Goal: Task Accomplishment & Management: Complete application form

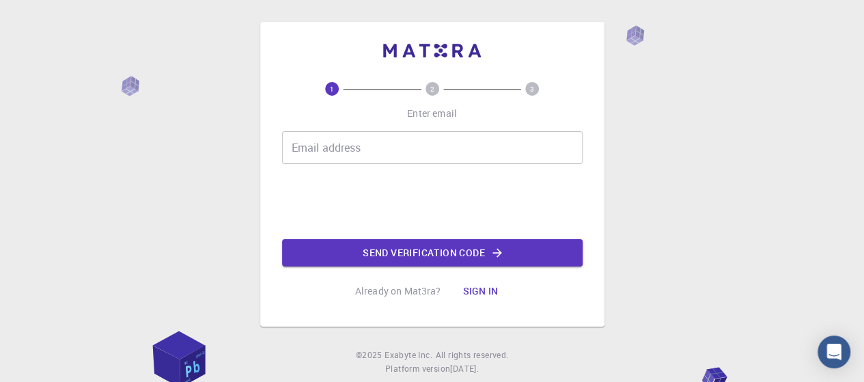
click at [386, 146] on input "Email address" at bounding box center [432, 147] width 300 height 33
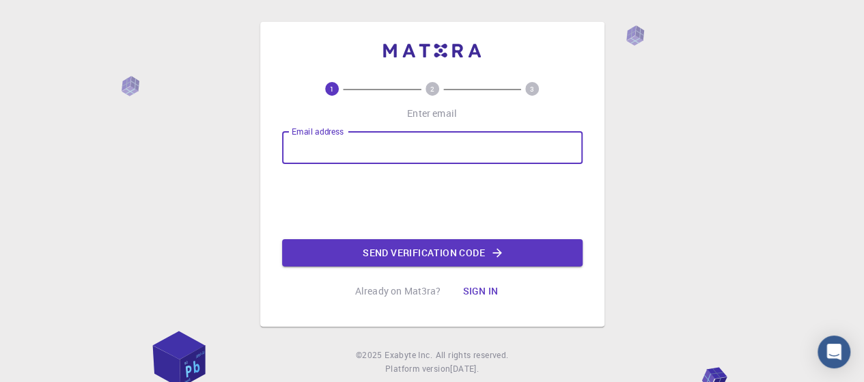
type input "[EMAIL_ADDRESS][DOMAIN_NAME]"
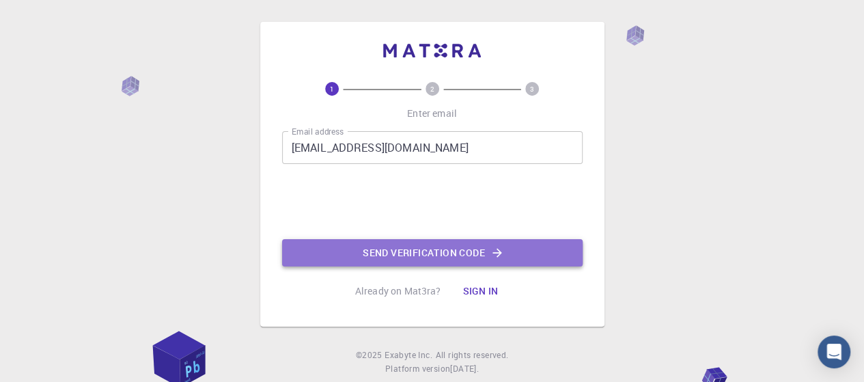
click at [366, 249] on button "Send verification code" at bounding box center [432, 252] width 300 height 27
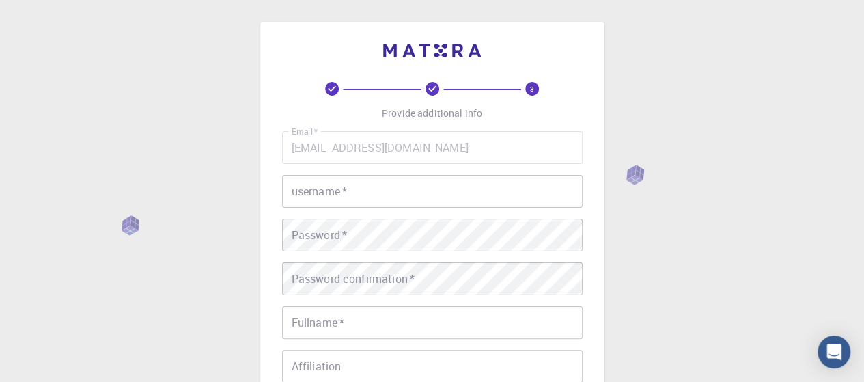
click at [513, 195] on input "username   *" at bounding box center [432, 191] width 300 height 33
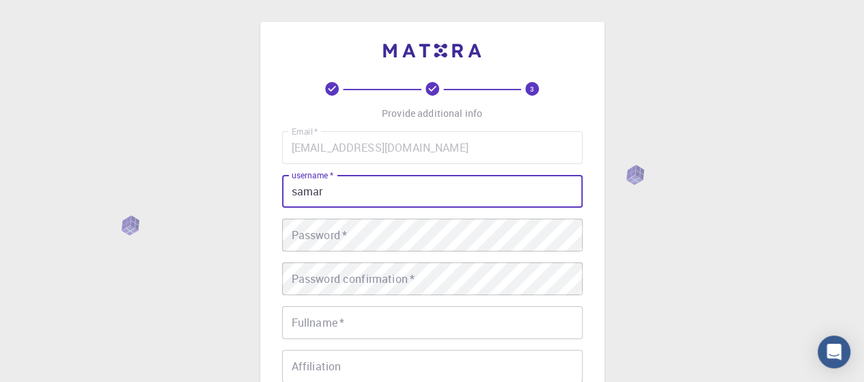
type input "samar"
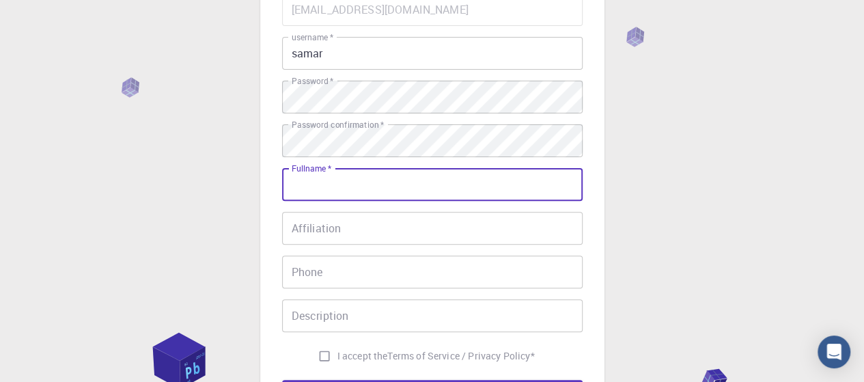
scroll to position [180, 0]
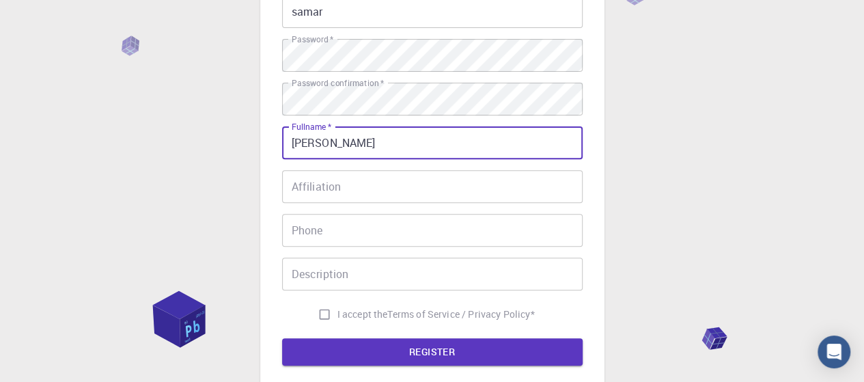
type input "[PERSON_NAME]"
click at [393, 182] on input "Affiliation" at bounding box center [432, 186] width 300 height 33
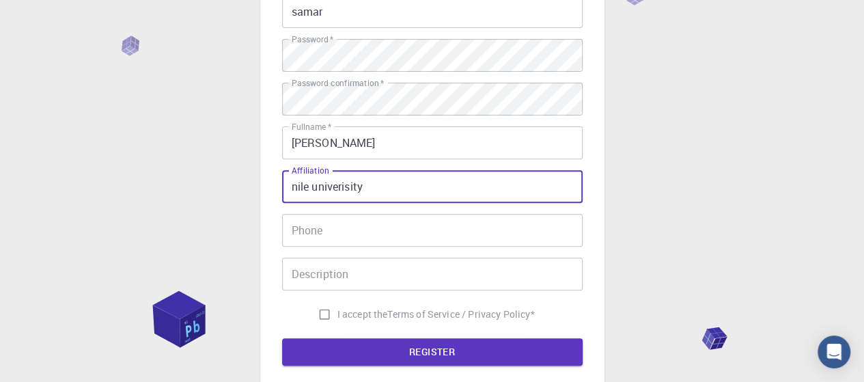
type input "nile univerisity"
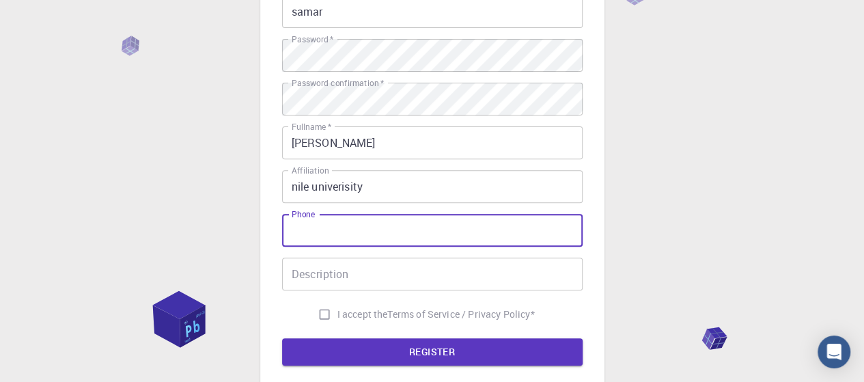
click at [378, 223] on input "Phone" at bounding box center [432, 230] width 300 height 33
click at [292, 230] on input "01068563115" at bounding box center [432, 230] width 300 height 33
type input "[PHONE_NUMBER]"
click at [334, 275] on input "Description" at bounding box center [432, 273] width 300 height 33
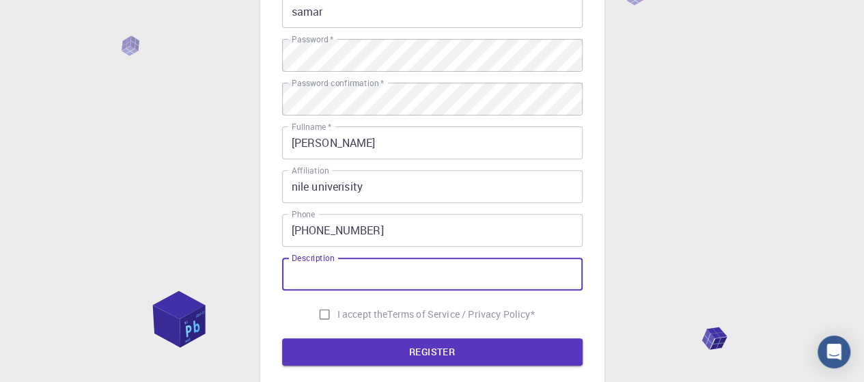
click at [323, 313] on input "I accept the Terms of Service / Privacy Policy *" at bounding box center [324, 314] width 26 height 26
checkbox input "true"
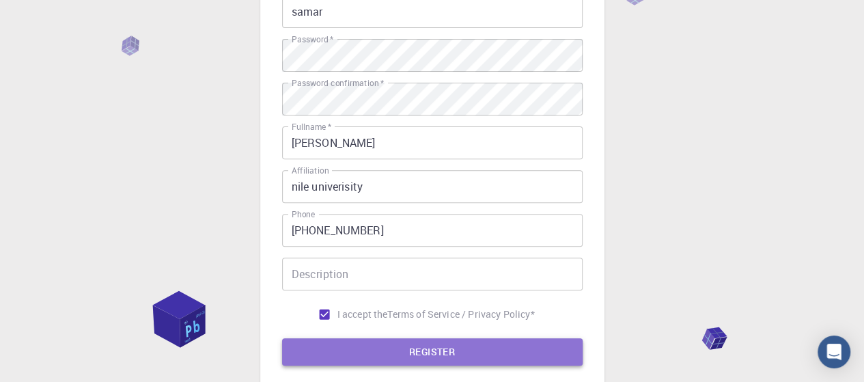
click at [323, 342] on button "REGISTER" at bounding box center [432, 351] width 300 height 27
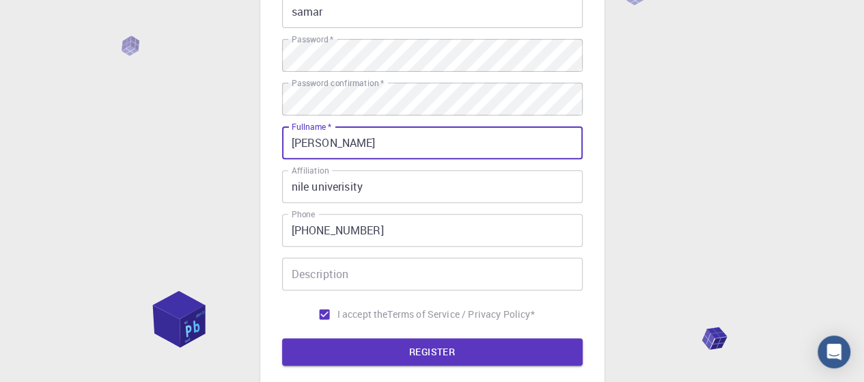
drag, startPoint x: 363, startPoint y: 139, endPoint x: 326, endPoint y: 142, distance: 37.7
click at [326, 142] on input "[PERSON_NAME]" at bounding box center [432, 142] width 300 height 33
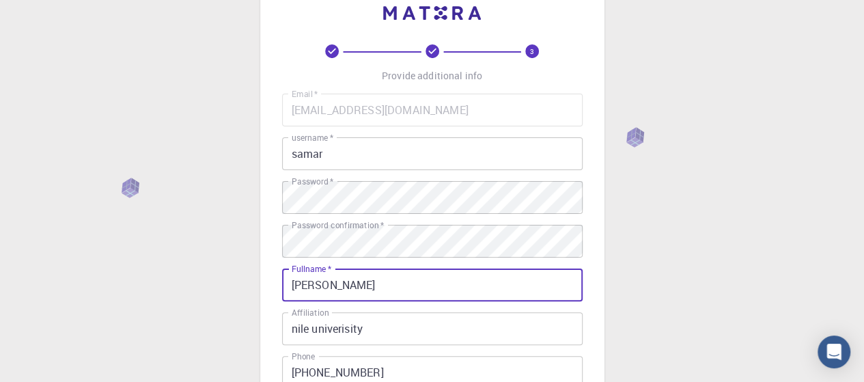
scroll to position [7, 0]
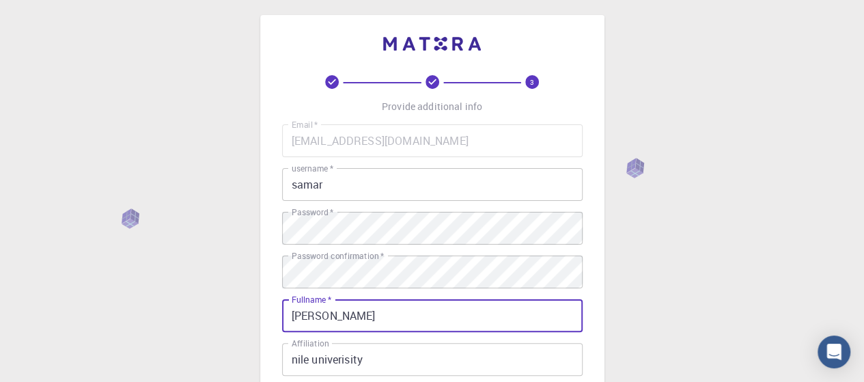
type input "[PERSON_NAME]"
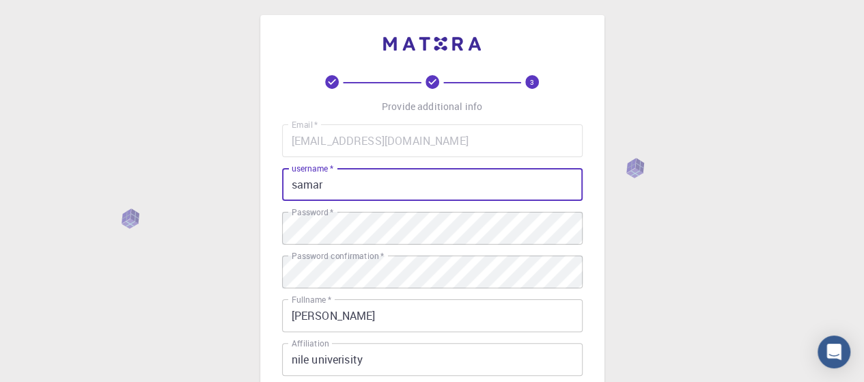
drag, startPoint x: 338, startPoint y: 185, endPoint x: 279, endPoint y: 188, distance: 59.5
click at [279, 188] on div "3 Provide additional info Email   * [EMAIL_ADDRESS][DOMAIN_NAME] Email   * user…" at bounding box center [432, 306] width 344 height 583
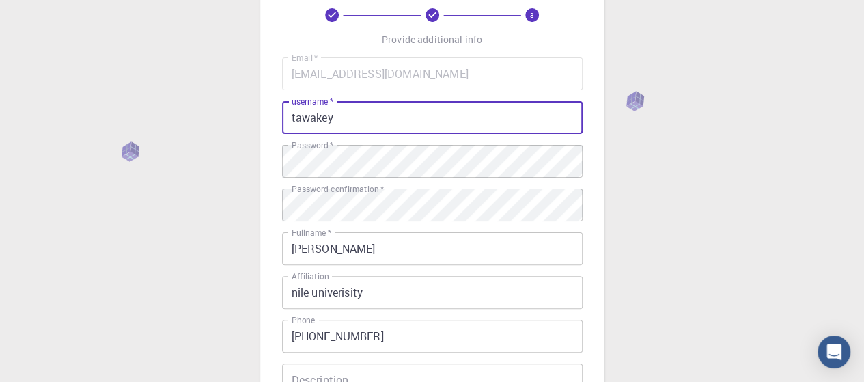
scroll to position [314, 0]
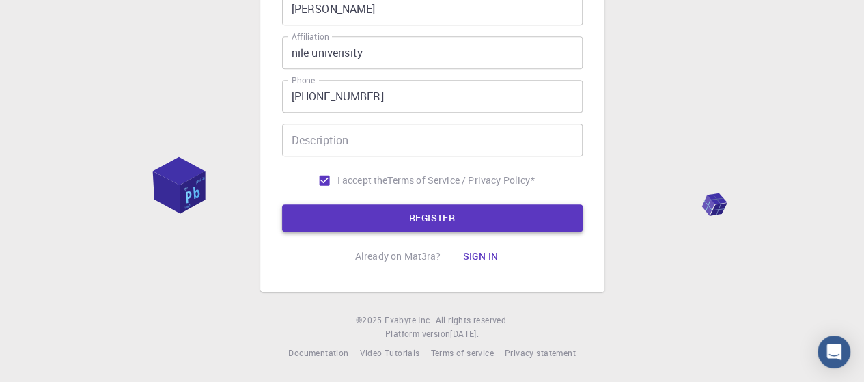
type input "tawakey"
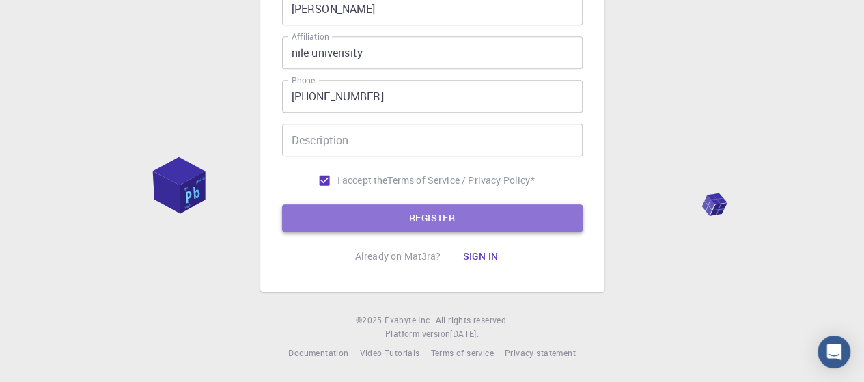
click at [312, 213] on button "REGISTER" at bounding box center [432, 217] width 300 height 27
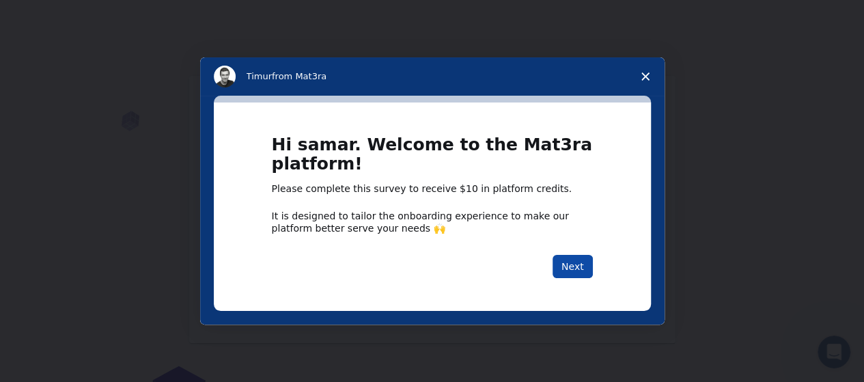
click at [576, 260] on button "Next" at bounding box center [572, 266] width 40 height 23
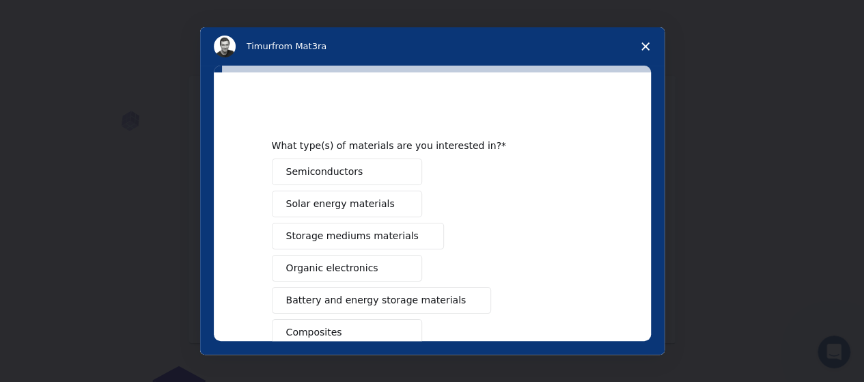
click at [350, 169] on span "Semiconductors" at bounding box center [324, 172] width 77 height 14
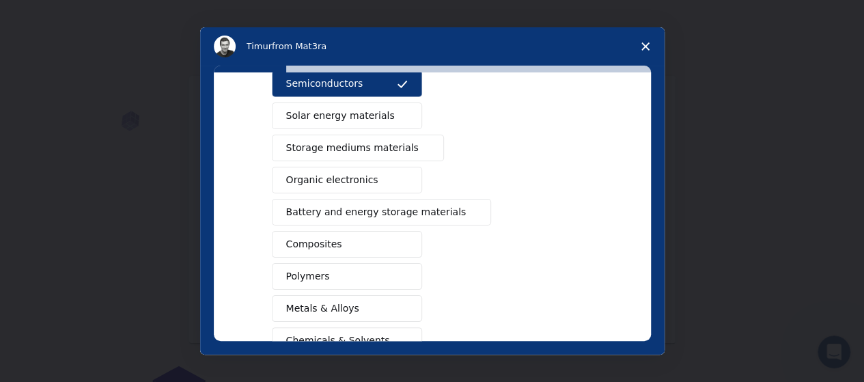
scroll to position [90, 0]
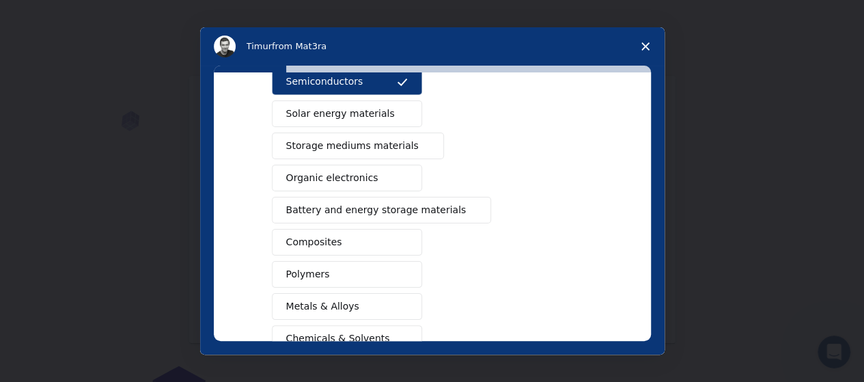
click at [397, 269] on span "Intercom messenger" at bounding box center [402, 274] width 11 height 11
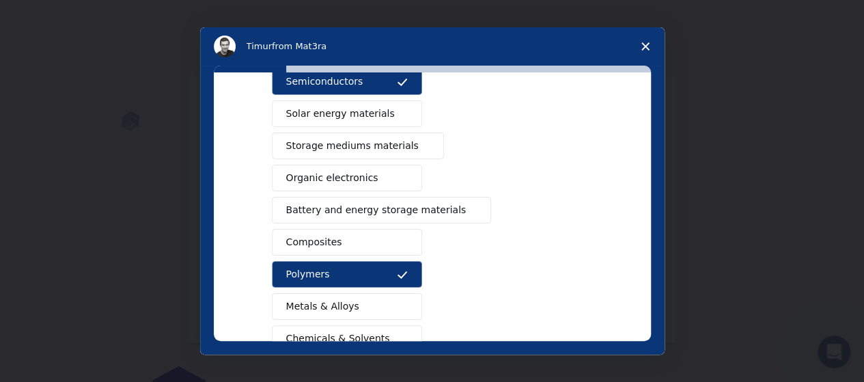
click at [391, 296] on button "Metals & Alloys" at bounding box center [347, 306] width 150 height 27
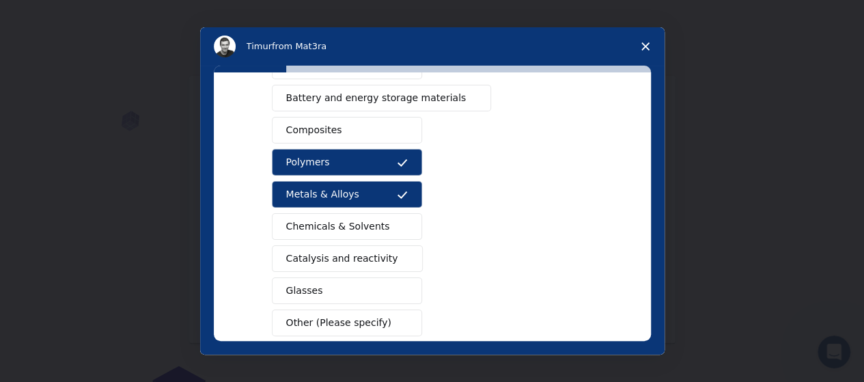
scroll to position [203, 0]
click at [380, 254] on button "Catalysis and reactivity" at bounding box center [348, 257] width 152 height 27
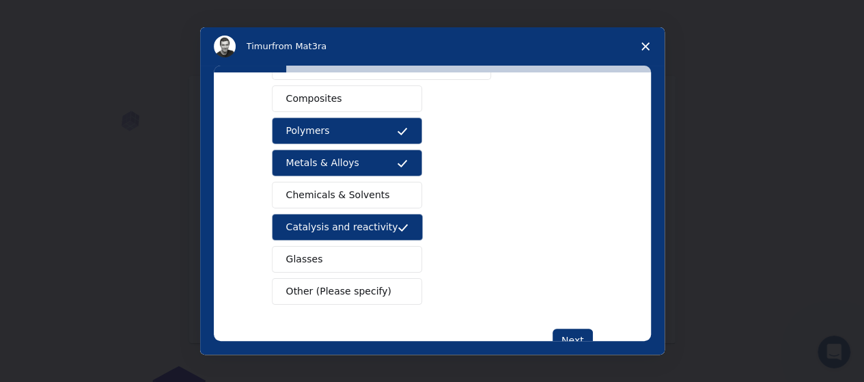
scroll to position [239, 0]
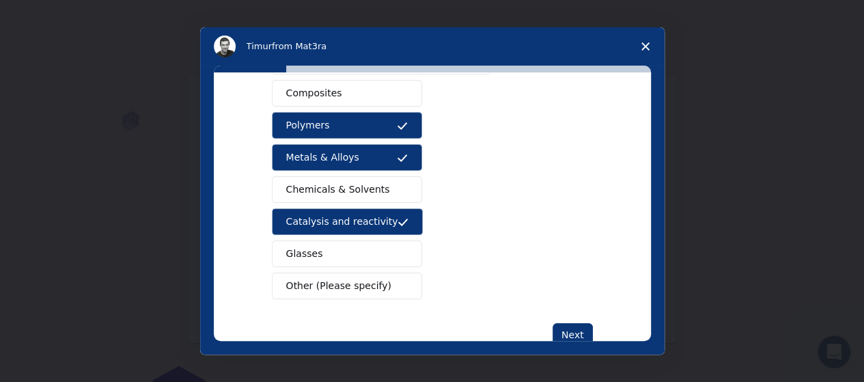
click at [351, 280] on span "Other (Please specify)" at bounding box center [338, 286] width 105 height 14
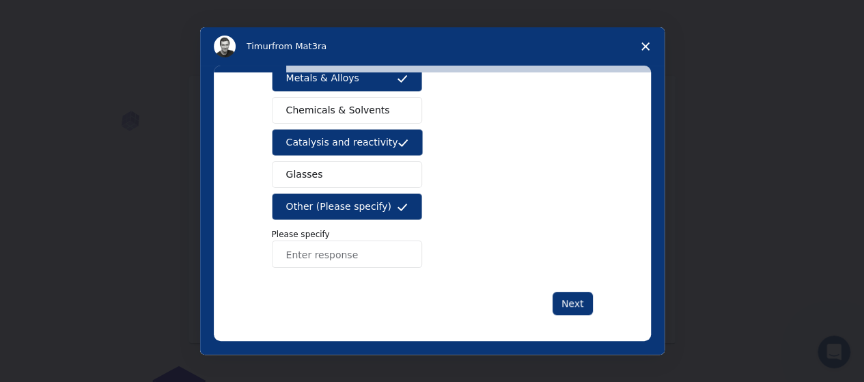
scroll to position [320, 0]
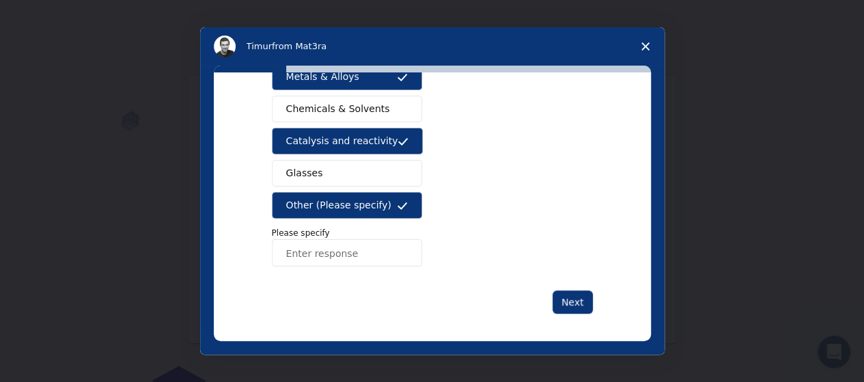
click at [330, 260] on input "Enter response" at bounding box center [347, 252] width 150 height 27
type input "metal organic framework"
click at [564, 304] on button "Next" at bounding box center [572, 301] width 40 height 23
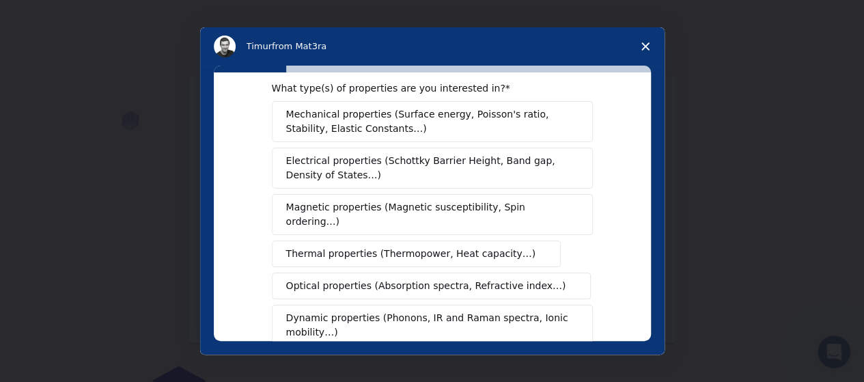
scroll to position [24, 0]
click at [467, 163] on span "Electrical properties (Schottky Barrier Height, Band gap, Density of States…)" at bounding box center [428, 167] width 284 height 29
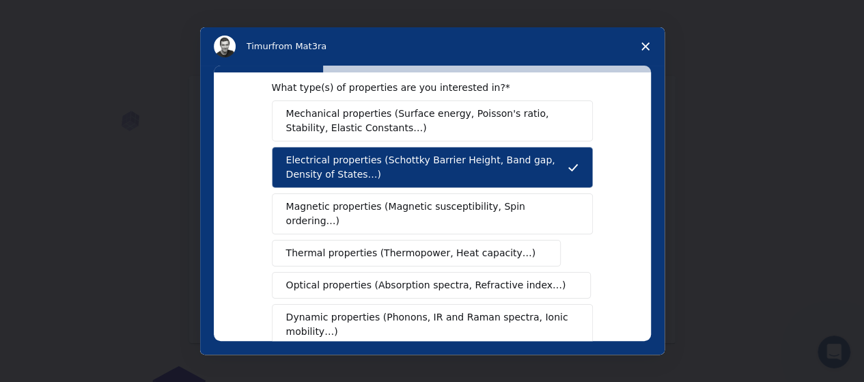
click at [476, 278] on span "Optical properties (Absorption spectra, Refractive index…)" at bounding box center [426, 285] width 280 height 14
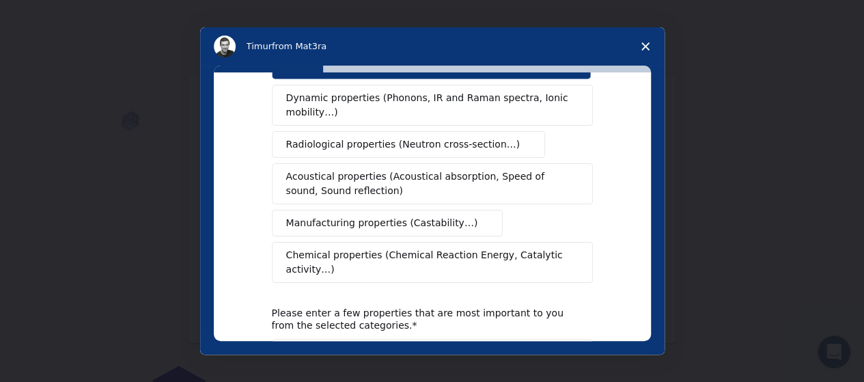
scroll to position [251, 0]
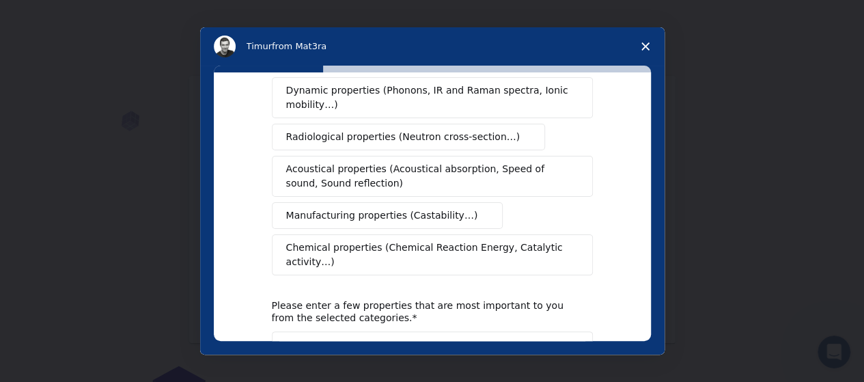
click at [463, 240] on span "Chemical properties (Chemical Reaction Energy, Catalytic activity…)" at bounding box center [427, 254] width 283 height 29
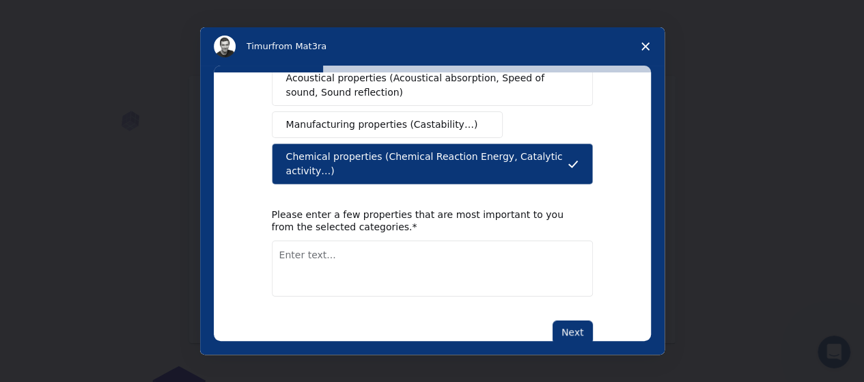
scroll to position [343, 0]
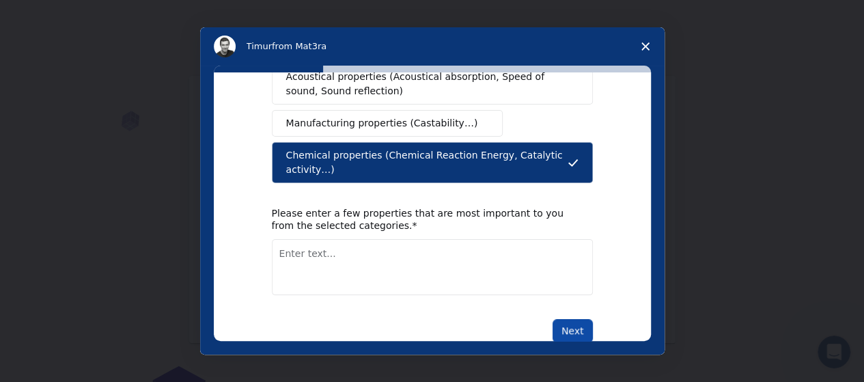
click at [578, 319] on button "Next" at bounding box center [572, 330] width 40 height 23
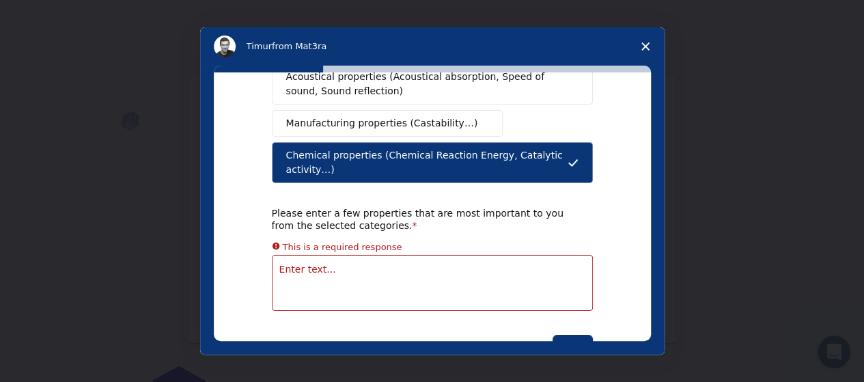
click at [471, 256] on textarea "Enter text..." at bounding box center [432, 283] width 321 height 56
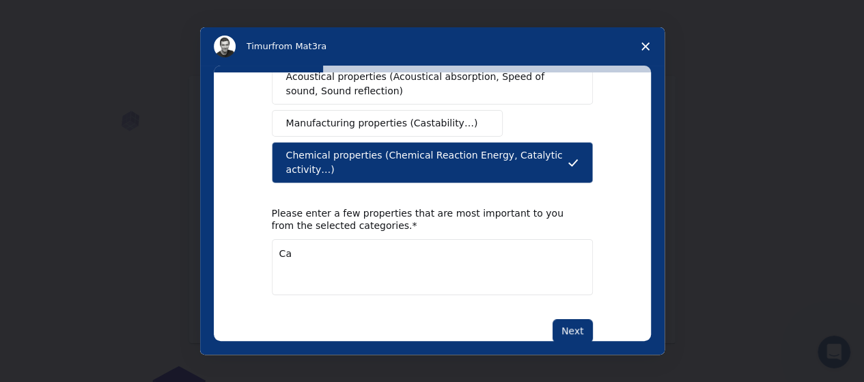
type textarea "C"
click at [356, 239] on textarea "photocatalytic properities, Band gap" at bounding box center [432, 267] width 321 height 56
type textarea "photocatalytic prosperities, Band gap"
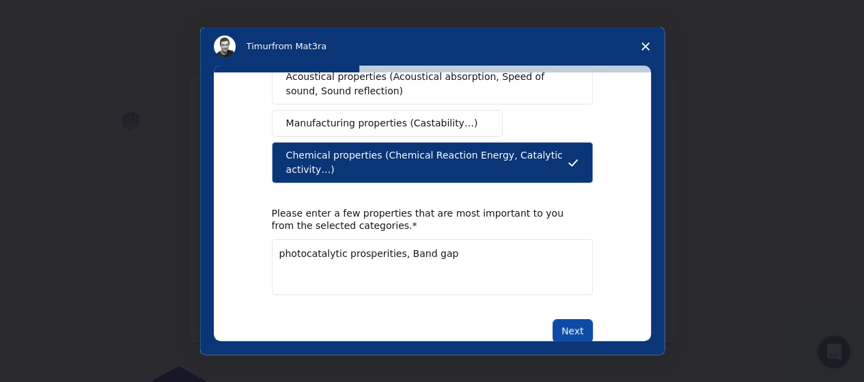
click at [558, 319] on button "Next" at bounding box center [572, 330] width 40 height 23
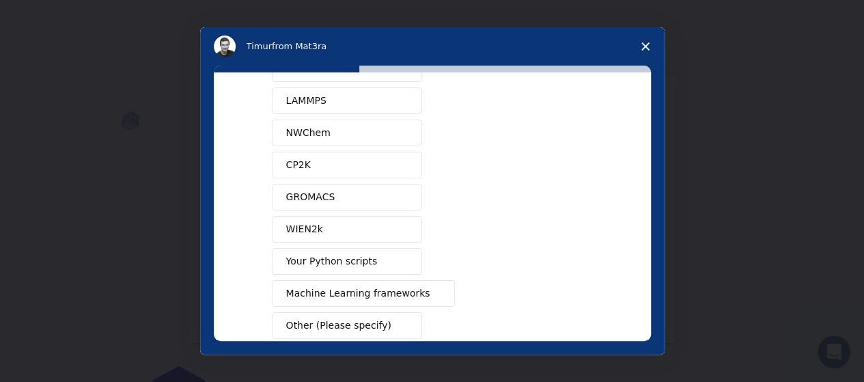
scroll to position [174, 0]
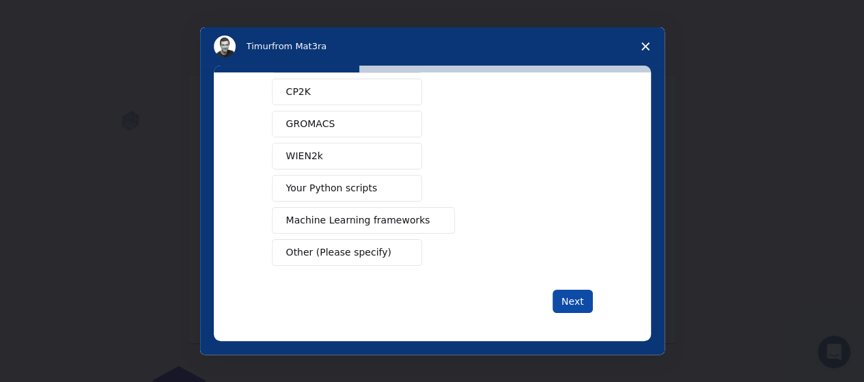
click at [568, 294] on button "Next" at bounding box center [572, 301] width 40 height 23
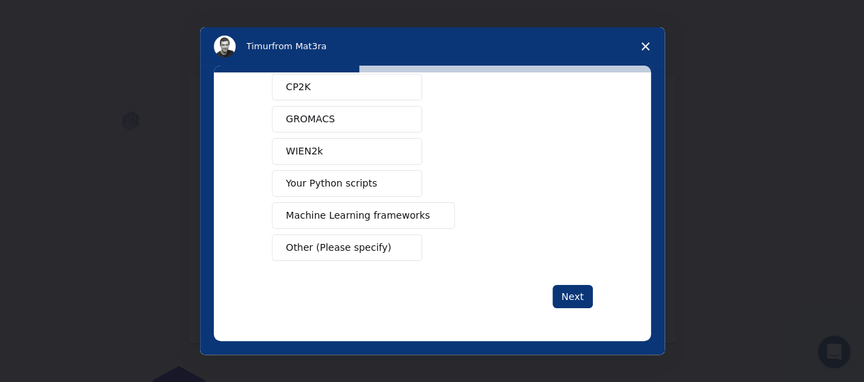
scroll to position [173, 0]
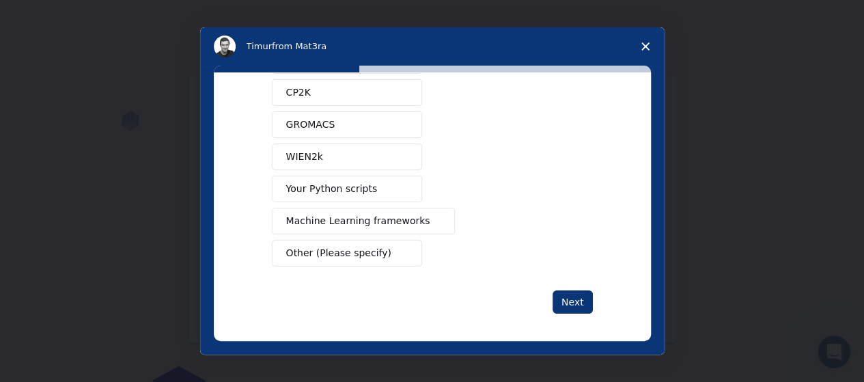
click at [372, 257] on button "Other (Please specify)" at bounding box center [347, 253] width 150 height 27
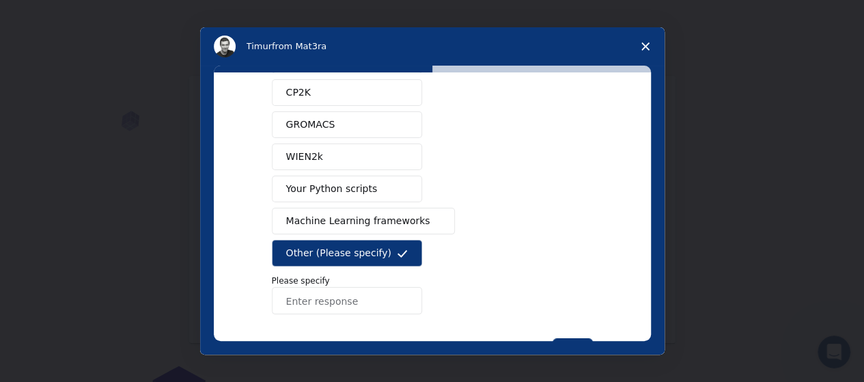
click at [378, 317] on div "What software applications are you using? Quantum ESPRESSO VASP LAMMPS NWChem C…" at bounding box center [432, 146] width 321 height 429
click at [378, 302] on input "Enter response" at bounding box center [347, 300] width 150 height 27
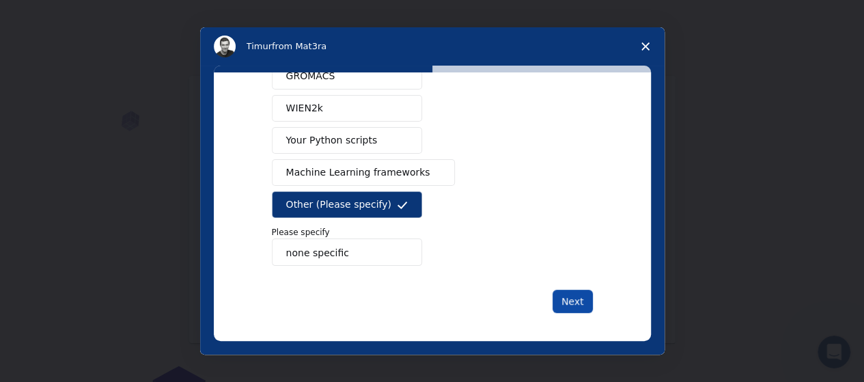
type input "none specific"
click at [573, 290] on button "Next" at bounding box center [572, 301] width 40 height 23
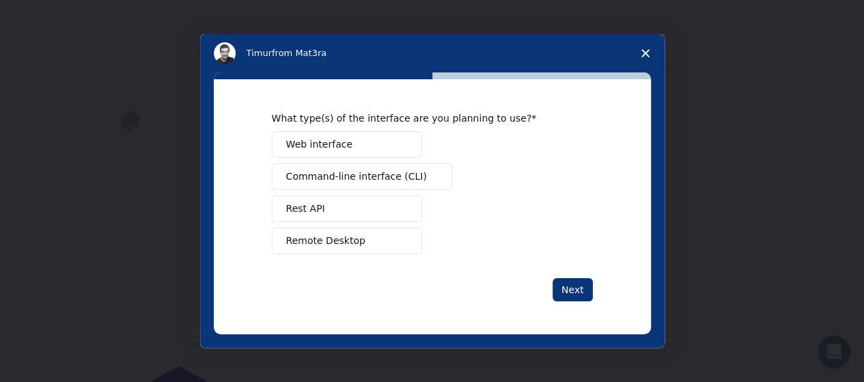
scroll to position [0, 0]
click at [573, 288] on button "Next" at bounding box center [572, 289] width 40 height 23
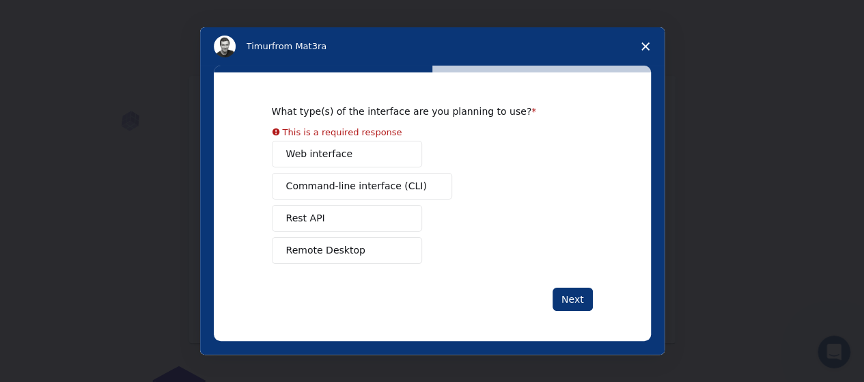
click at [314, 144] on button "Web interface" at bounding box center [347, 154] width 150 height 27
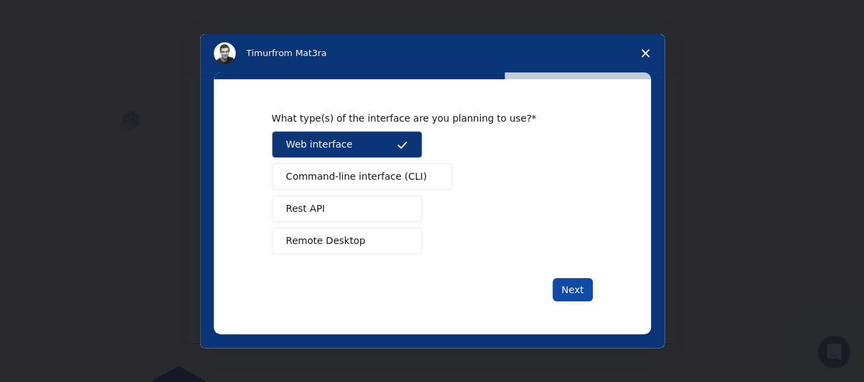
click at [577, 286] on button "Next" at bounding box center [572, 289] width 40 height 23
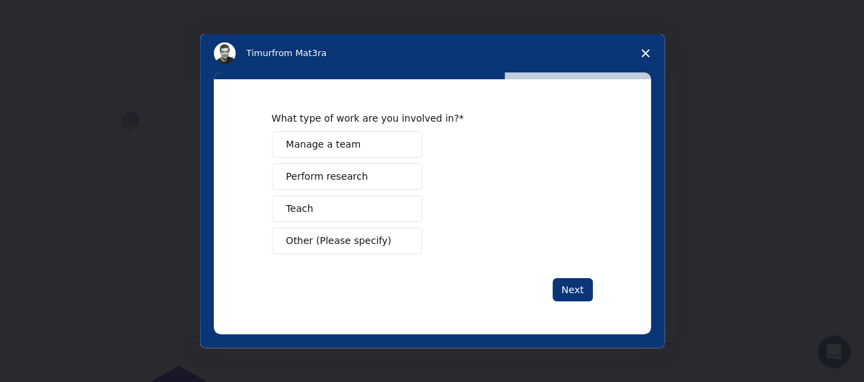
click at [377, 170] on button "Perform research" at bounding box center [347, 176] width 150 height 27
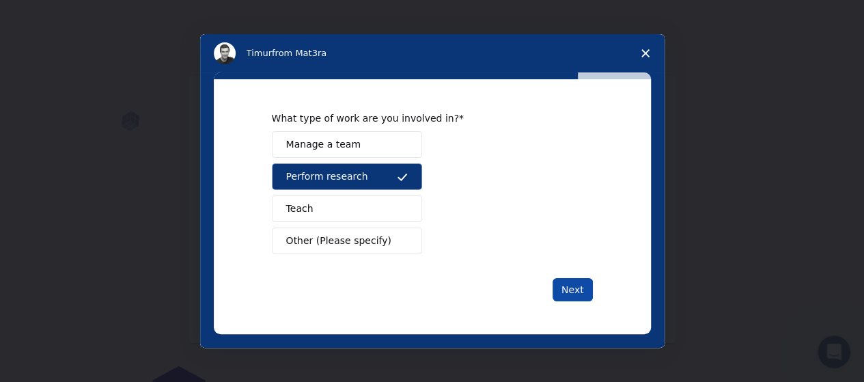
click at [564, 281] on button "Next" at bounding box center [572, 289] width 40 height 23
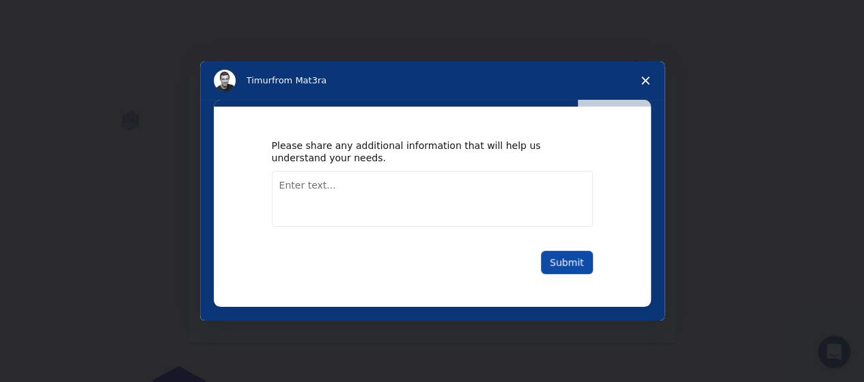
click at [565, 263] on button "Submit" at bounding box center [567, 262] width 52 height 23
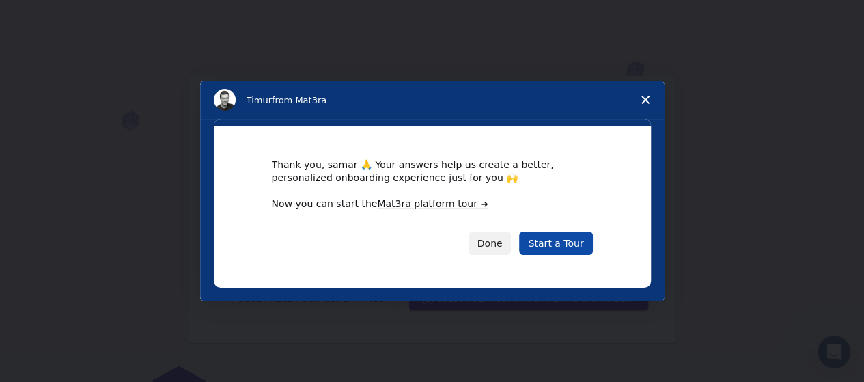
click at [561, 249] on link "Start a Tour" at bounding box center [555, 242] width 73 height 23
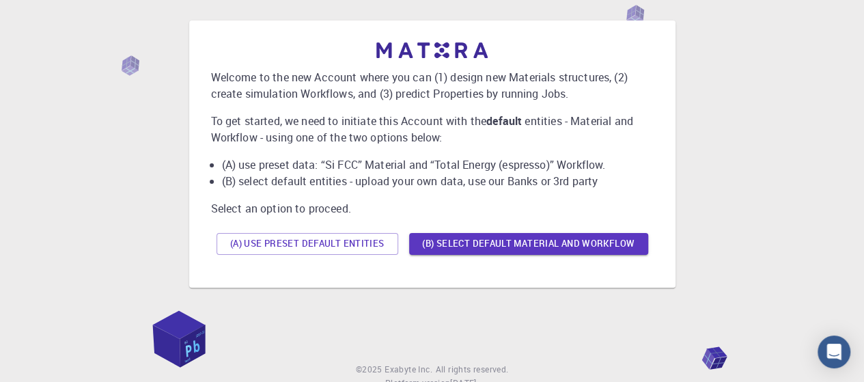
scroll to position [56, 0]
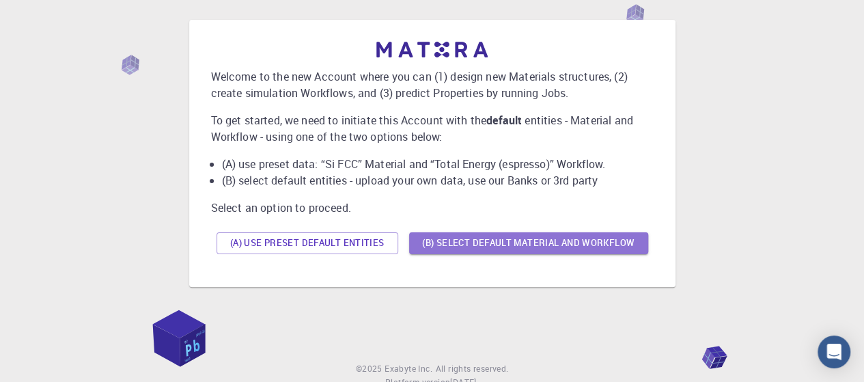
click at [561, 249] on button "(B) Select default material and workflow" at bounding box center [528, 243] width 239 height 22
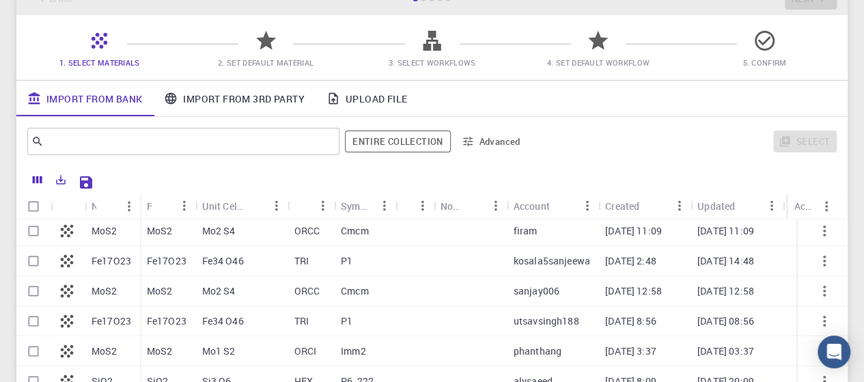
scroll to position [0, 0]
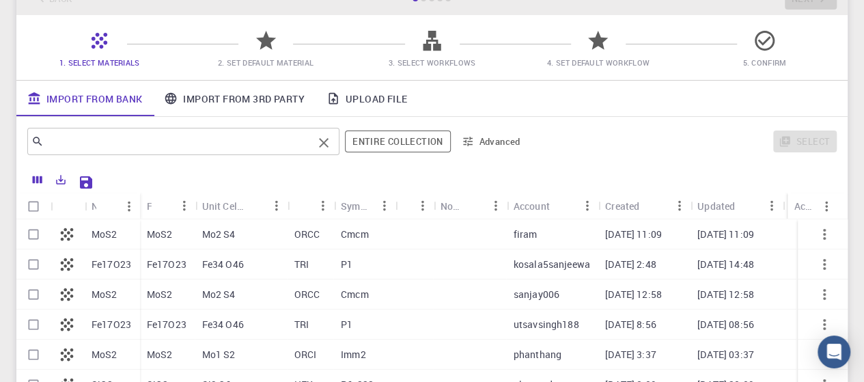
click at [244, 152] on div "​" at bounding box center [183, 141] width 312 height 27
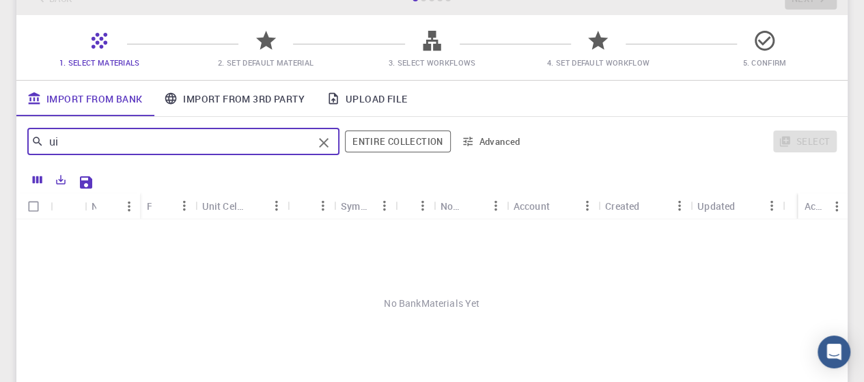
type input "u"
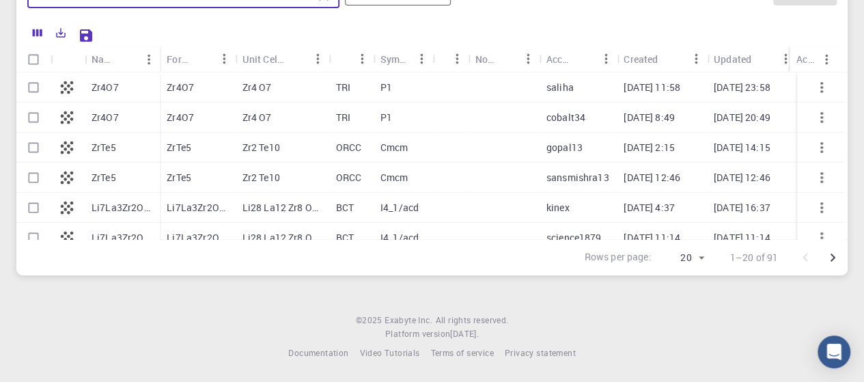
type input "zr"
click at [344, 81] on p "TRI" at bounding box center [343, 88] width 14 height 14
checkbox input "true"
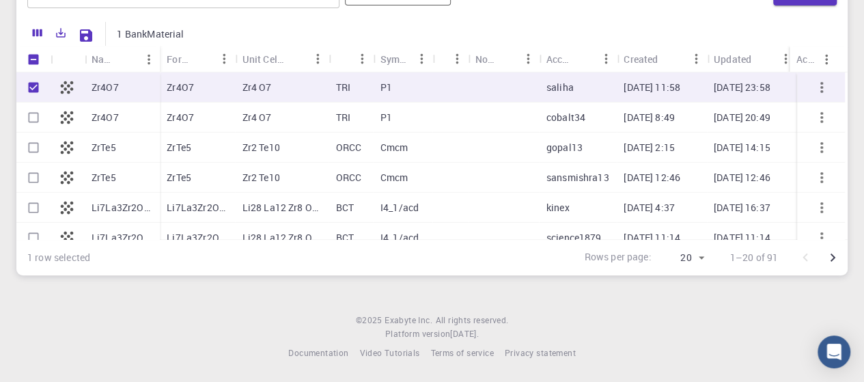
click at [344, 81] on p "TRI" at bounding box center [343, 88] width 14 height 14
checkbox input "true"
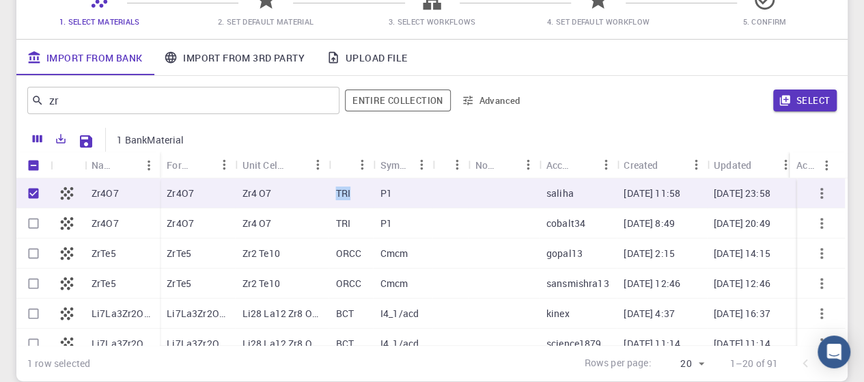
scroll to position [126, 0]
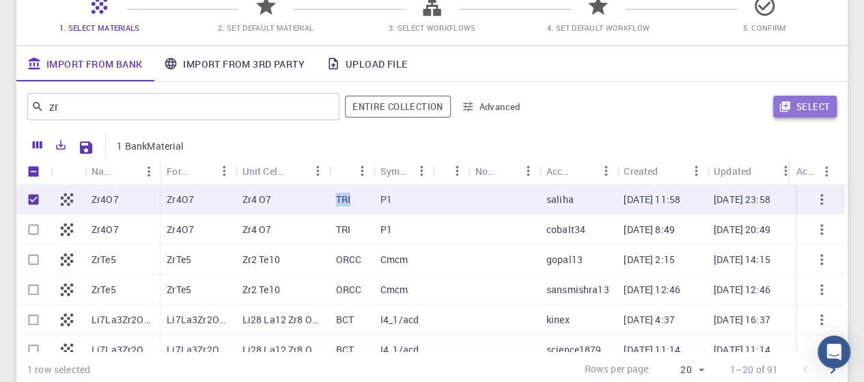
click at [804, 104] on button "Select" at bounding box center [804, 107] width 63 height 22
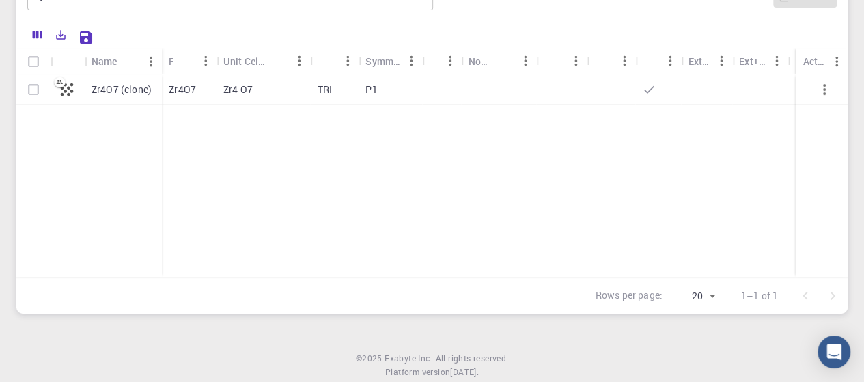
scroll to position [240, 0]
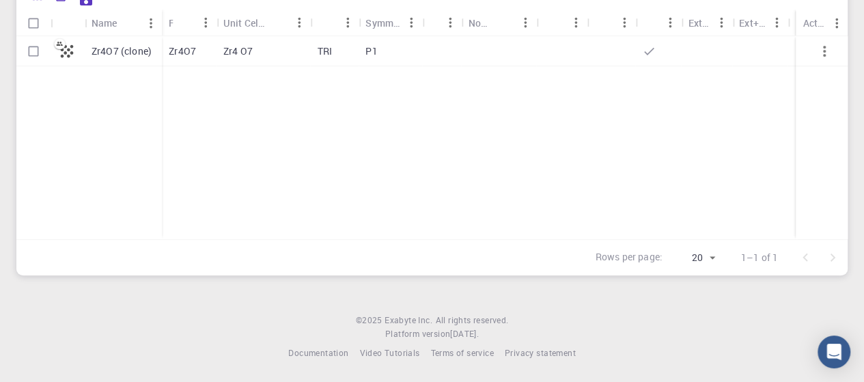
click at [416, 52] on div "P1" at bounding box center [389, 51] width 63 height 30
checkbox input "true"
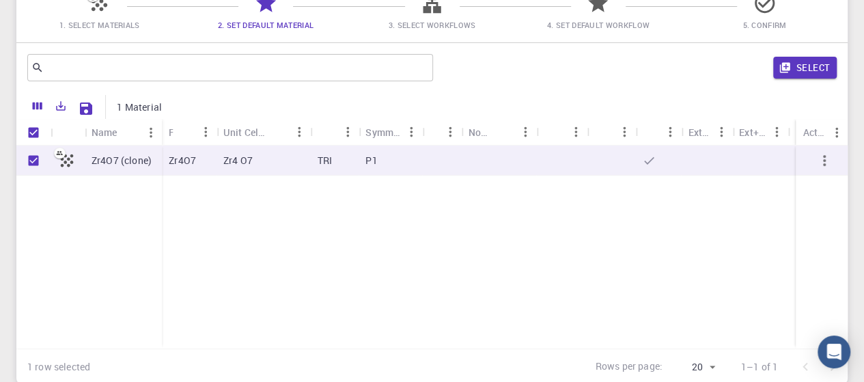
scroll to position [0, 0]
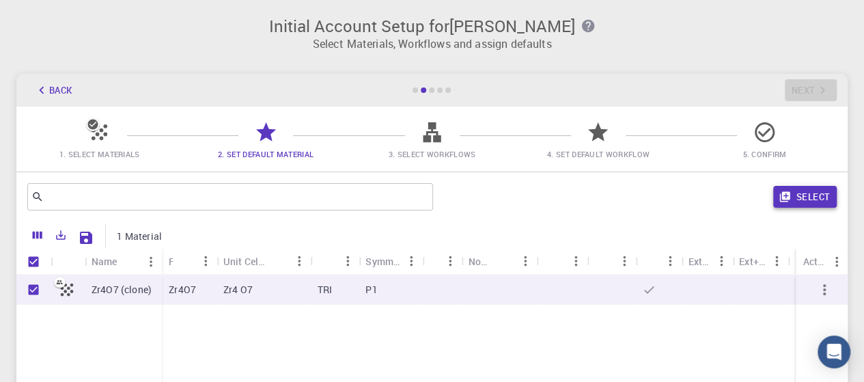
click at [805, 189] on button "Select" at bounding box center [804, 197] width 63 height 22
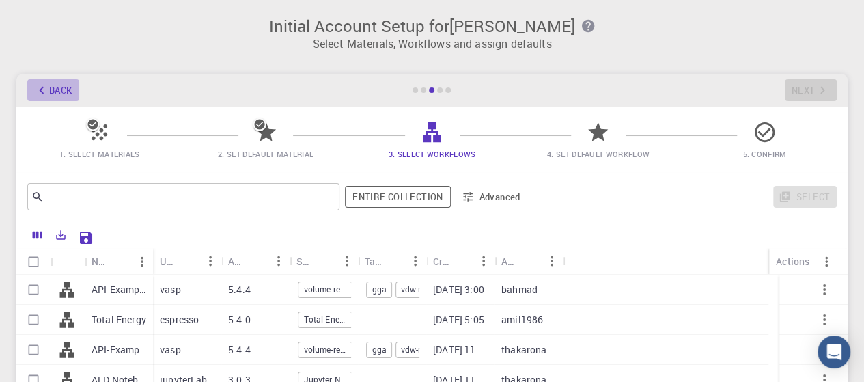
click at [58, 87] on button "Back" at bounding box center [53, 90] width 52 height 22
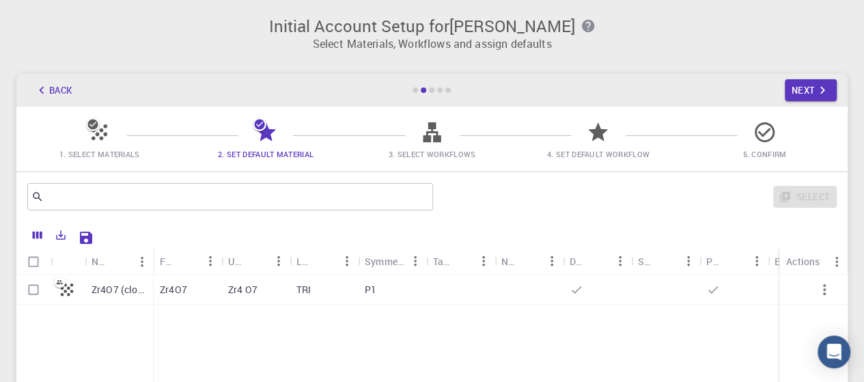
click at [58, 87] on button "Back" at bounding box center [53, 90] width 52 height 22
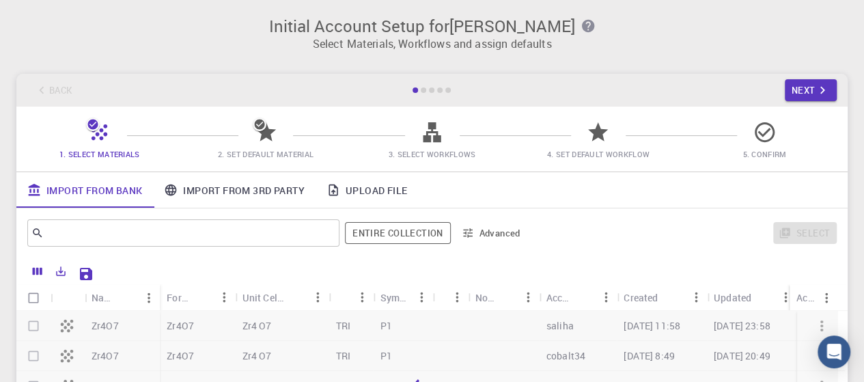
click at [58, 87] on div "Back Next" at bounding box center [431, 90] width 831 height 33
